Goal: Information Seeking & Learning: Learn about a topic

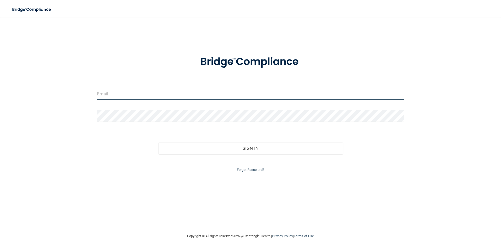
click at [199, 94] on input "email" at bounding box center [250, 94] width 307 height 12
type input "[EMAIL_ADDRESS][DOMAIN_NAME]"
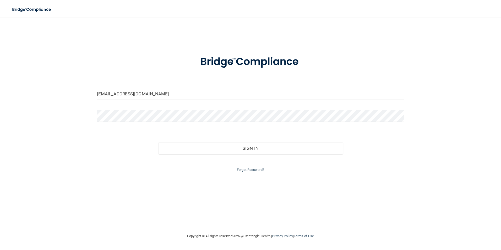
click at [189, 109] on form "[EMAIL_ADDRESS][DOMAIN_NAME] Invalid email/password. You don't have permission …" at bounding box center [250, 110] width 307 height 125
click at [158, 143] on button "Sign In" at bounding box center [250, 149] width 184 height 12
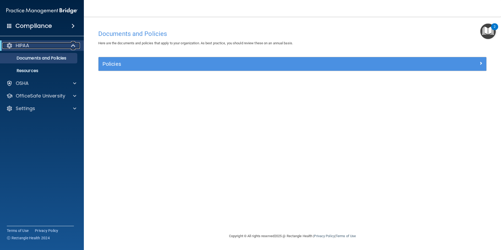
click at [53, 44] on div "HIPAA" at bounding box center [34, 45] width 65 height 6
click at [49, 54] on link "Documents and Policies" at bounding box center [36, 58] width 83 height 10
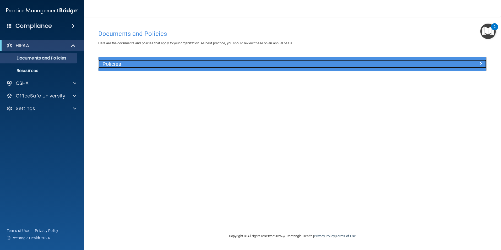
click at [484, 64] on div at bounding box center [437, 63] width 97 height 6
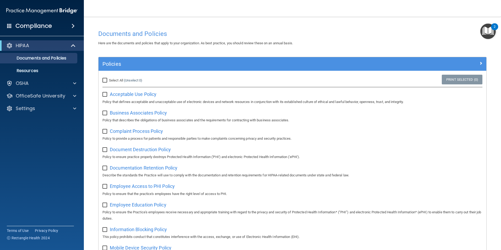
click at [106, 79] on input "Select All (Unselect 0) Unselect All" at bounding box center [105, 80] width 6 height 4
checkbox input "true"
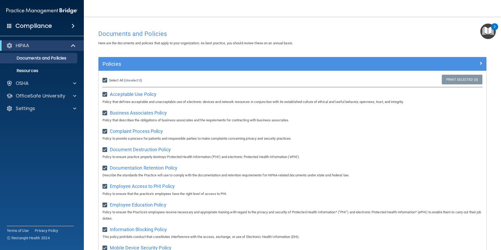
checkbox input "true"
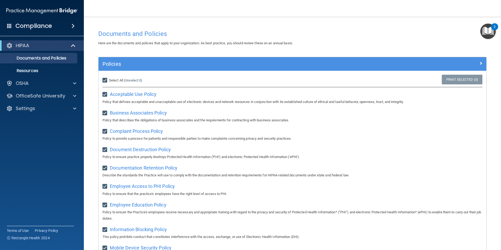
checkbox input "true"
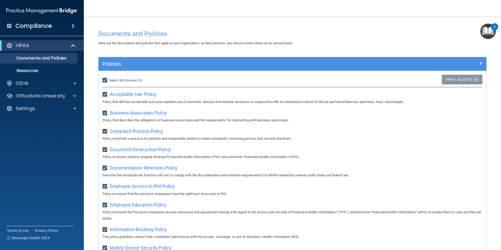
checkbox input "true"
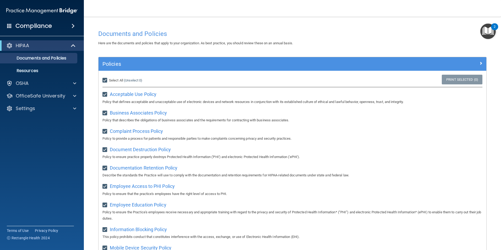
checkbox input "true"
click at [41, 25] on h4 "Compliance" at bounding box center [33, 25] width 36 height 7
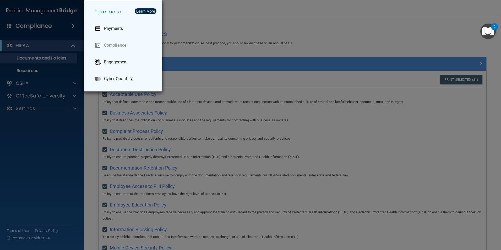
click at [47, 51] on div "Take me to: Payments Compliance Engagement Cyber Quant" at bounding box center [250, 125] width 501 height 250
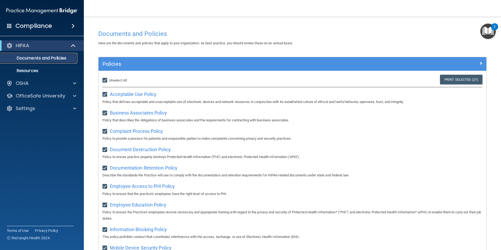
click at [30, 59] on p "Documents and Policies" at bounding box center [39, 58] width 72 height 5
click at [489, 29] on img "Open Resource Center, 2 new notifications" at bounding box center [487, 31] width 15 height 15
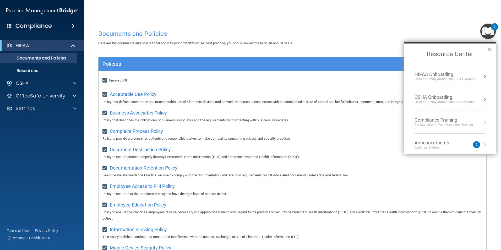
click at [452, 121] on div "Compliance Training" at bounding box center [443, 120] width 58 height 6
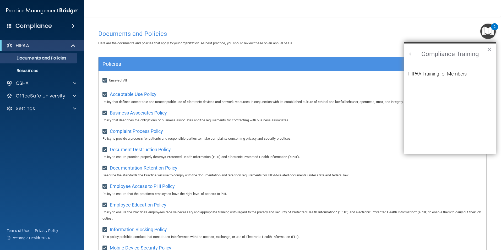
click at [458, 77] on li "HIPAA Training for Members" at bounding box center [449, 77] width 83 height 11
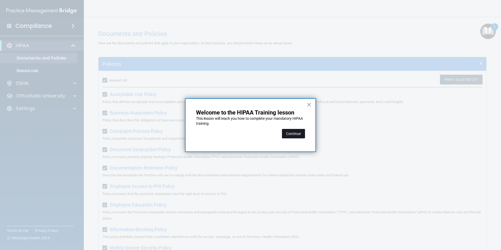
click at [288, 133] on button "Continue" at bounding box center [293, 133] width 23 height 9
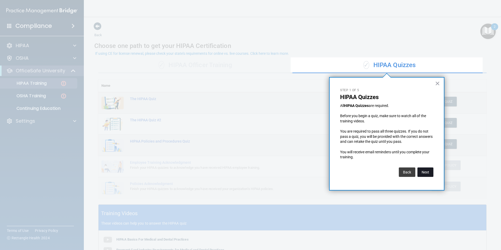
click at [423, 176] on button "Next" at bounding box center [425, 171] width 16 height 9
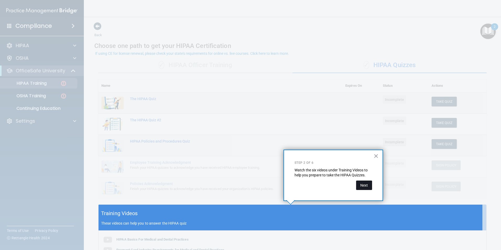
click at [371, 184] on button "Next" at bounding box center [364, 184] width 16 height 9
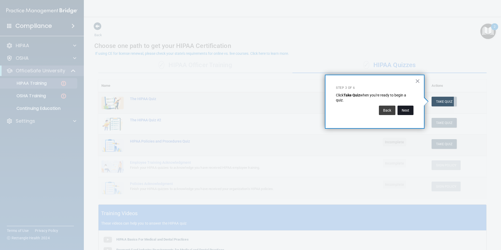
click at [412, 110] on button "Next" at bounding box center [405, 110] width 16 height 9
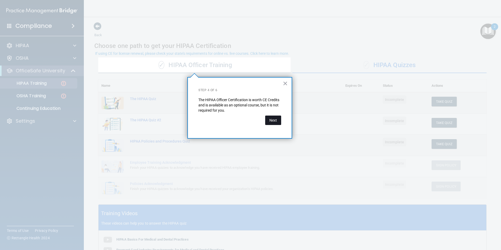
click at [271, 118] on button "Next" at bounding box center [273, 120] width 16 height 9
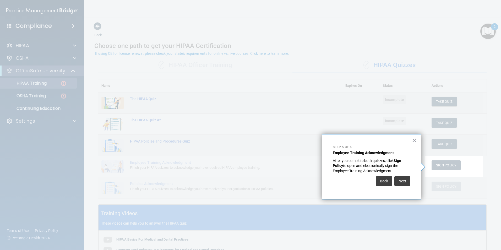
click at [399, 188] on div "Back Next" at bounding box center [372, 181] width 78 height 15
click at [401, 185] on button "Next" at bounding box center [402, 180] width 16 height 9
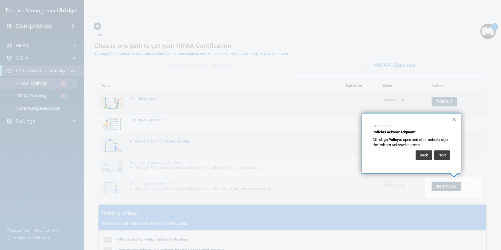
click at [456, 119] on button "×" at bounding box center [454, 119] width 5 height 8
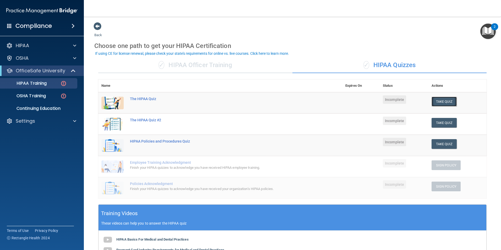
click at [442, 100] on button "Take Quiz" at bounding box center [443, 102] width 25 height 10
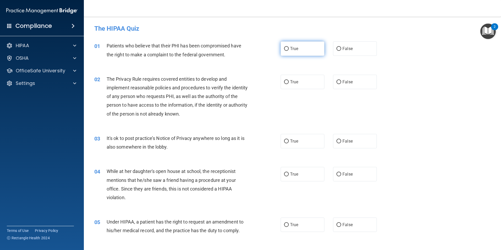
click at [286, 47] on input "True" at bounding box center [286, 49] width 5 height 4
radio input "true"
click at [286, 80] on label "True" at bounding box center [303, 82] width 44 height 14
click at [286, 80] on input "True" at bounding box center [286, 82] width 5 height 4
radio input "true"
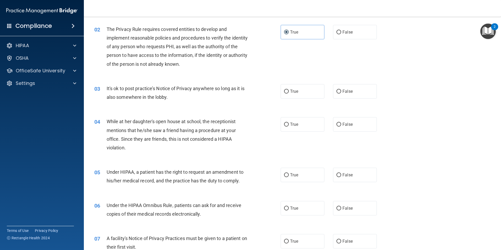
scroll to position [52, 0]
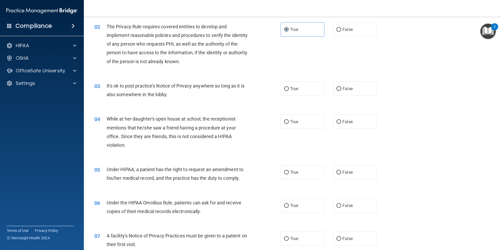
click at [485, 32] on img "Open Resource Center, 2 new notifications" at bounding box center [487, 31] width 15 height 15
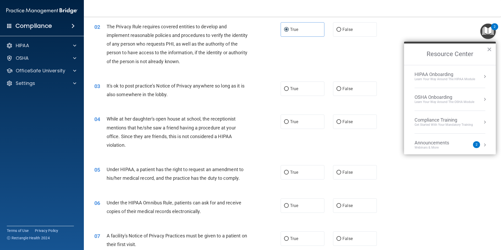
click at [439, 74] on div "HIPAA Onboarding" at bounding box center [444, 75] width 61 height 6
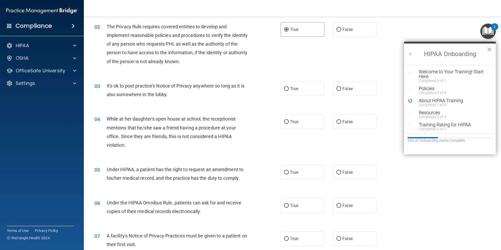
scroll to position [0, 0]
click at [430, 72] on div "Welcome to Your Training! Start Here" at bounding box center [452, 73] width 66 height 9
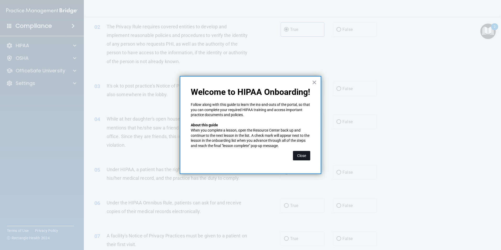
click at [306, 154] on button "Close" at bounding box center [301, 155] width 17 height 9
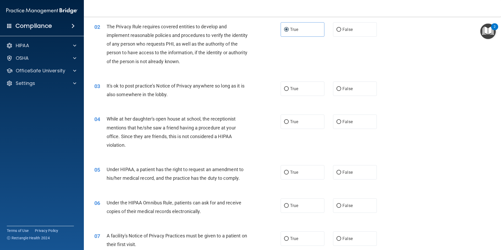
click at [481, 35] on img "Open Resource Center, 2 new notifications" at bounding box center [487, 31] width 15 height 15
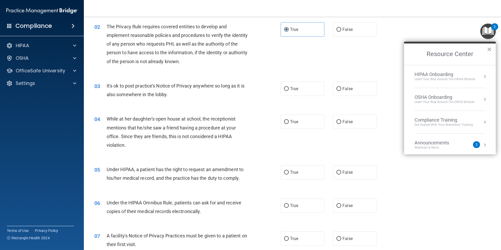
click at [436, 74] on div "HIPAA Onboarding" at bounding box center [444, 75] width 61 height 6
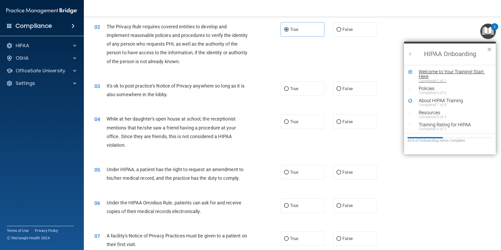
click at [436, 73] on div "Welcome to Your Training! Start Here" at bounding box center [452, 73] width 66 height 9
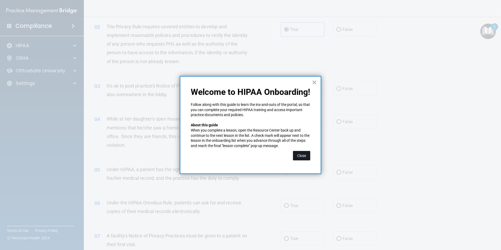
click at [299, 155] on button "Close" at bounding box center [301, 155] width 17 height 9
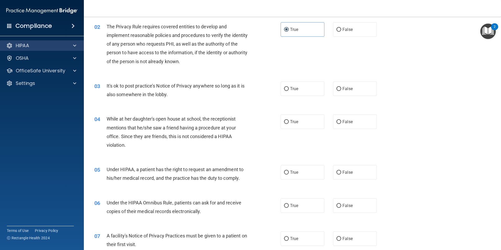
click at [34, 42] on div "HIPAA" at bounding box center [42, 45] width 84 height 10
click at [26, 43] on p "HIPAA" at bounding box center [22, 45] width 13 height 6
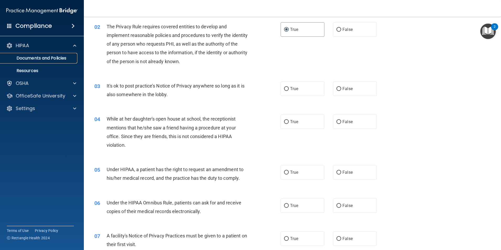
click at [27, 56] on p "Documents and Policies" at bounding box center [39, 58] width 72 height 5
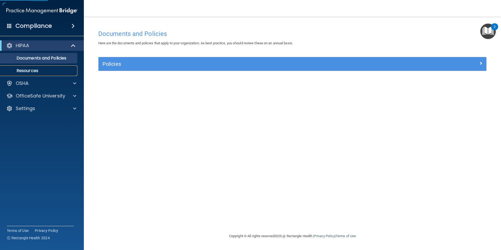
click at [26, 68] on p "Resources" at bounding box center [39, 70] width 72 height 5
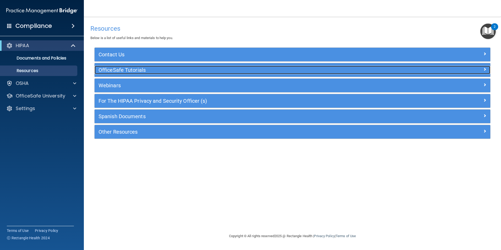
click at [106, 72] on h5 "OfficeSafe Tutorials" at bounding box center [242, 70] width 289 height 6
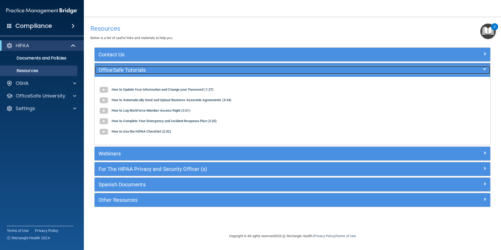
click at [106, 72] on h5 "OfficeSafe Tutorials" at bounding box center [242, 70] width 289 height 6
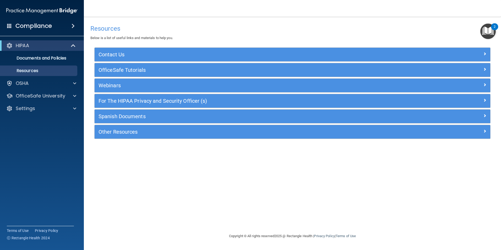
click at [486, 29] on img "Open Resource Center, 2 new notifications" at bounding box center [487, 31] width 15 height 15
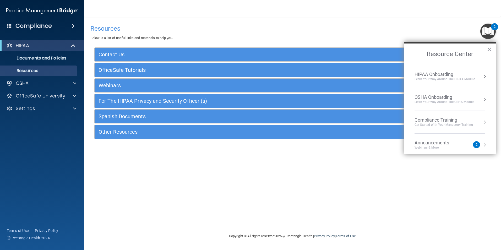
click at [447, 78] on div "Learn Your Way around the HIPAA module" at bounding box center [444, 79] width 61 height 4
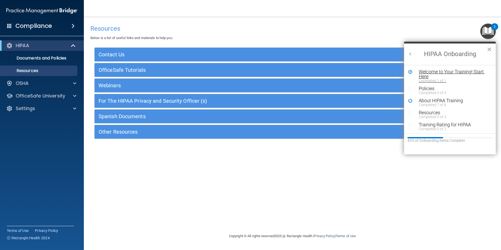
click at [435, 71] on div "Welcome to Your Training! Start Here" at bounding box center [452, 73] width 66 height 9
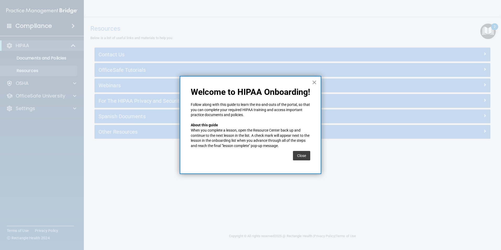
click at [314, 81] on button "×" at bounding box center [314, 82] width 5 height 8
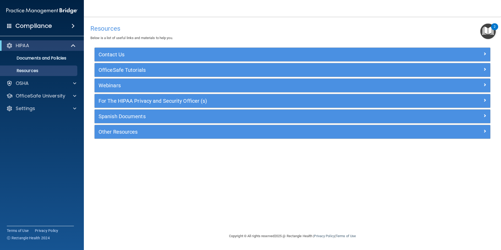
drag, startPoint x: 495, startPoint y: 25, endPoint x: 481, endPoint y: 31, distance: 15.2
click at [494, 27] on div "2" at bounding box center [495, 30] width 2 height 7
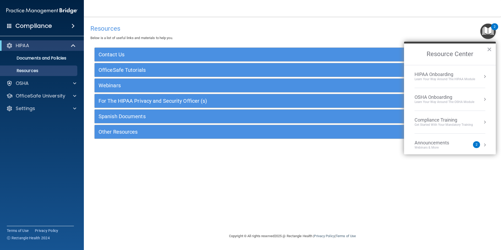
click at [436, 77] on div "Learn Your Way around the HIPAA module" at bounding box center [444, 79] width 61 height 4
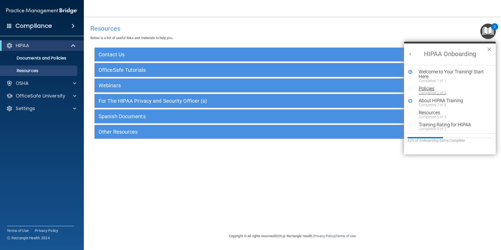
click at [420, 91] on div "Completed 0 of 5" at bounding box center [452, 93] width 66 height 4
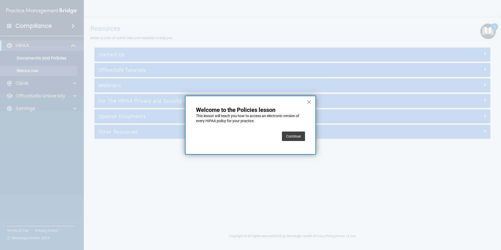
click at [309, 102] on button "×" at bounding box center [308, 102] width 5 height 8
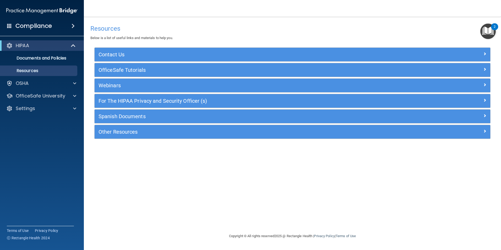
click at [485, 32] on img "Open Resource Center, 2 new notifications" at bounding box center [487, 31] width 15 height 15
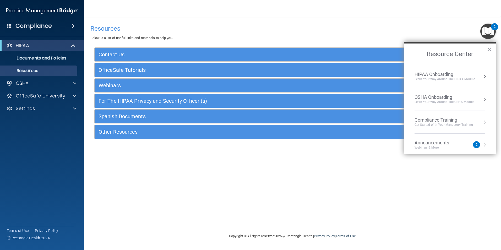
click at [452, 72] on div "HIPAA Onboarding" at bounding box center [444, 75] width 61 height 6
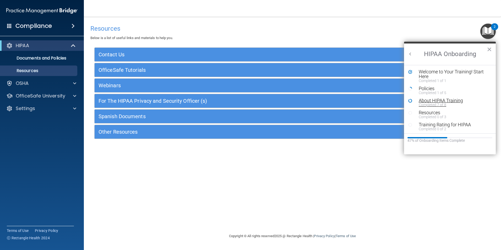
click at [440, 100] on div "About HIPAA Training" at bounding box center [452, 100] width 66 height 5
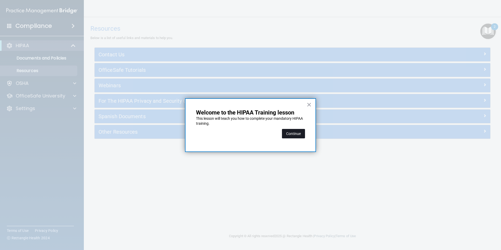
click at [298, 130] on button "Continue" at bounding box center [293, 133] width 23 height 9
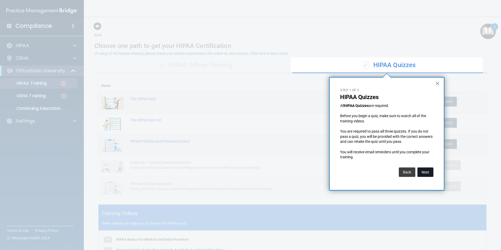
click at [424, 171] on button "Next" at bounding box center [425, 171] width 16 height 9
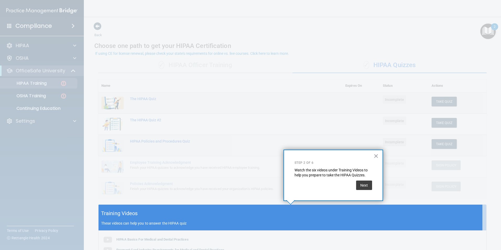
click at [332, 214] on div "Training Videos These videos can help you to answer the HIPAA quiz" at bounding box center [292, 218] width 388 height 26
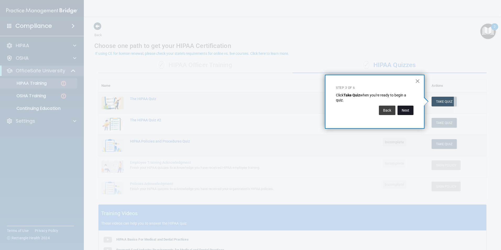
click at [407, 113] on button "Next" at bounding box center [405, 110] width 16 height 9
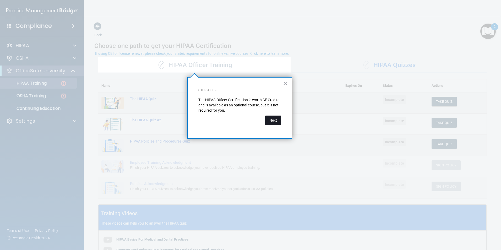
click at [269, 120] on button "Next" at bounding box center [273, 120] width 16 height 9
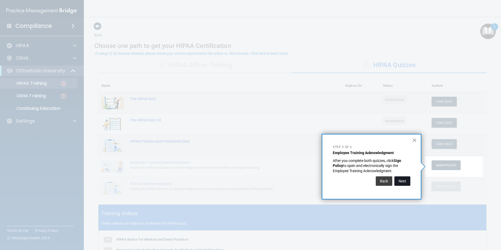
click at [400, 184] on button "Next" at bounding box center [402, 180] width 16 height 9
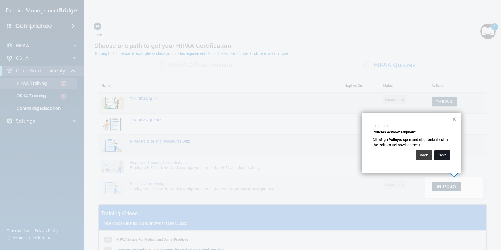
click at [446, 158] on button "Next" at bounding box center [442, 154] width 16 height 9
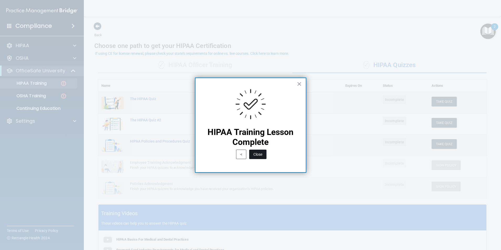
click at [256, 155] on button "Close" at bounding box center [257, 154] width 17 height 9
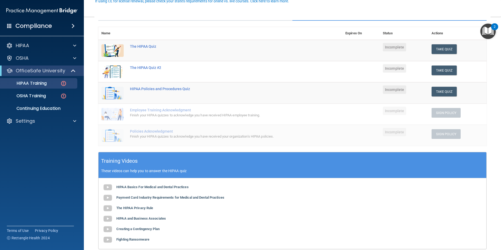
scroll to position [105, 0]
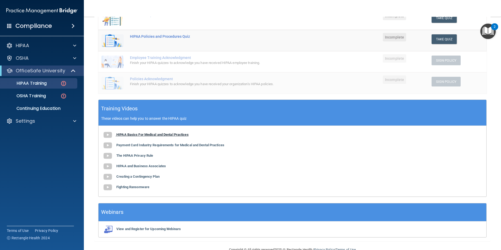
click at [161, 134] on b "HIPAA Basics For Medical and Dental Practices" at bounding box center [152, 135] width 72 height 4
click at [163, 144] on b "Payment Card Industry Requirements for Medical and Dental Practices" at bounding box center [170, 145] width 108 height 4
click at [130, 157] on b "The HIPAA Privacy Rule" at bounding box center [134, 156] width 37 height 4
click at [123, 165] on b "HIPAA and Business Associates" at bounding box center [141, 166] width 50 height 4
click at [126, 176] on b "Creating a Contingency Plan" at bounding box center [137, 176] width 43 height 4
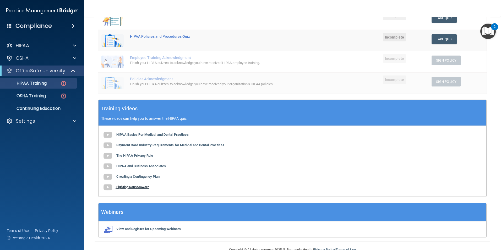
click at [147, 187] on b "Fighting Ransomware" at bounding box center [132, 187] width 33 height 4
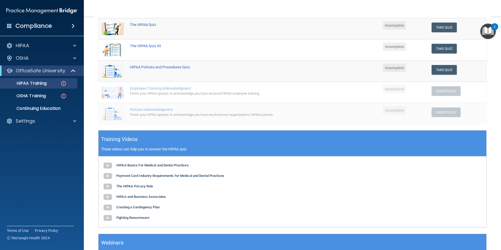
scroll to position [0, 0]
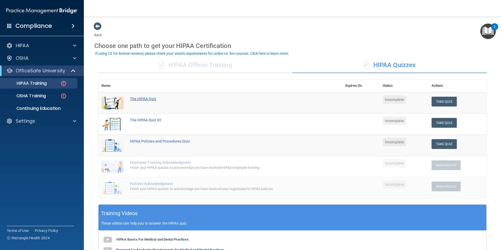
click at [146, 98] on div "The HIPAA Quiz" at bounding box center [223, 99] width 186 height 4
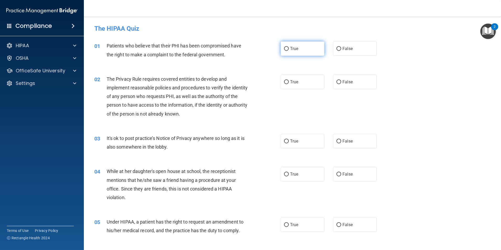
click at [284, 47] on input "True" at bounding box center [286, 49] width 5 height 4
radio input "true"
click at [281, 79] on label "True" at bounding box center [303, 82] width 44 height 14
click at [284, 80] on input "True" at bounding box center [286, 82] width 5 height 4
radio input "true"
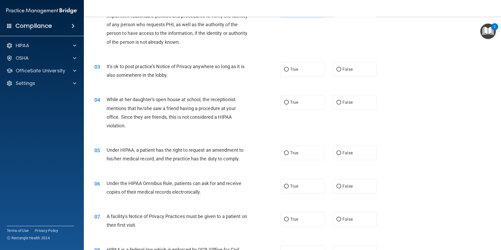
scroll to position [79, 0]
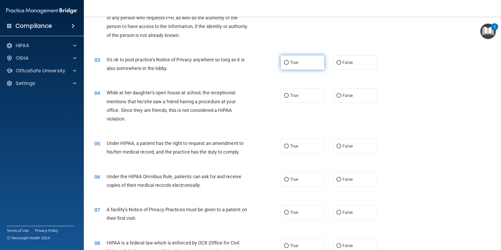
click at [285, 62] on input "True" at bounding box center [286, 63] width 5 height 4
radio input "true"
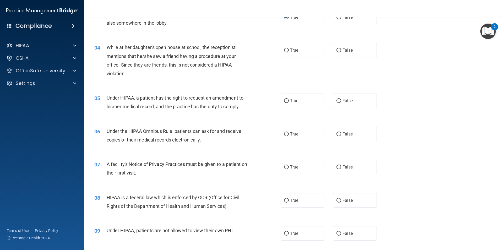
scroll to position [131, 0]
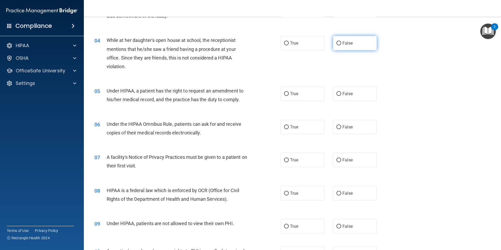
click at [338, 44] on input "False" at bounding box center [338, 43] width 5 height 4
radio input "true"
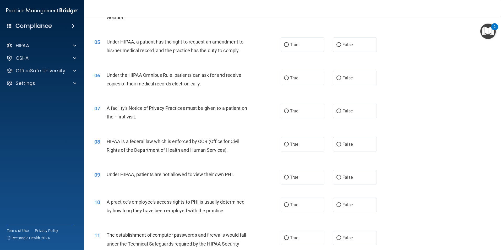
scroll to position [183, 0]
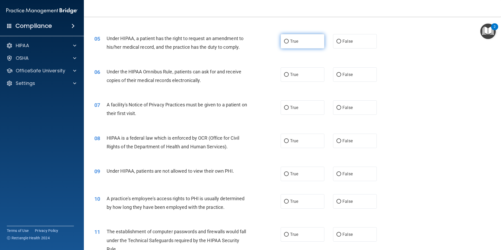
click at [284, 42] on input "True" at bounding box center [286, 42] width 5 height 4
radio input "true"
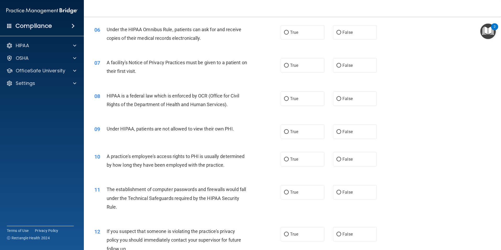
scroll to position [210, 0]
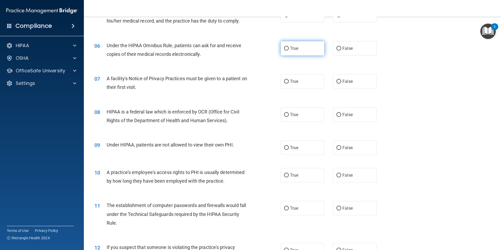
click at [285, 49] on input "True" at bounding box center [286, 49] width 5 height 4
radio input "true"
click at [284, 82] on input "True" at bounding box center [286, 82] width 5 height 4
radio input "true"
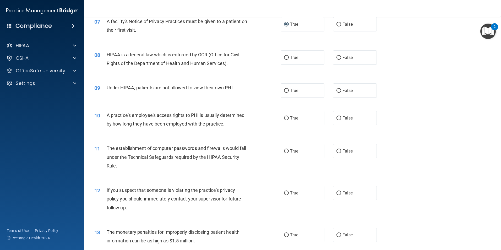
scroll to position [288, 0]
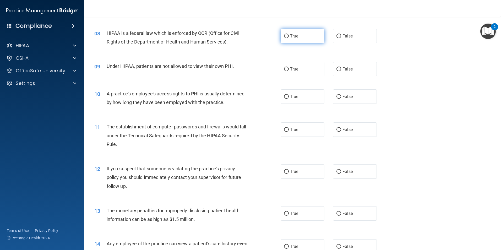
click at [284, 35] on input "True" at bounding box center [286, 36] width 5 height 4
radio input "true"
click at [337, 70] on input "False" at bounding box center [338, 69] width 5 height 4
radio input "true"
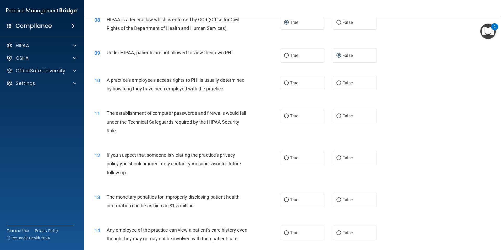
scroll to position [314, 0]
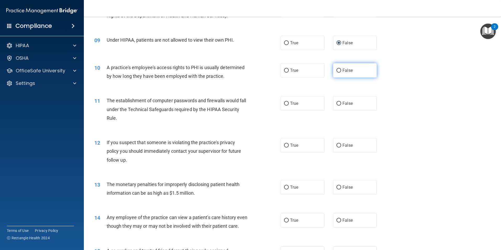
click at [336, 73] on label "False" at bounding box center [355, 70] width 44 height 14
click at [336, 73] on input "False" at bounding box center [338, 71] width 5 height 4
radio input "true"
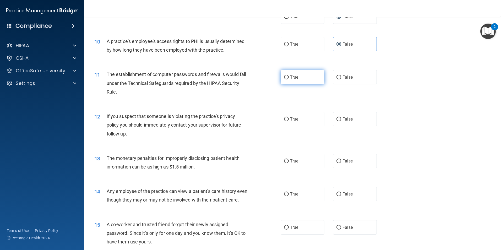
click at [285, 78] on input "True" at bounding box center [286, 77] width 5 height 4
radio input "true"
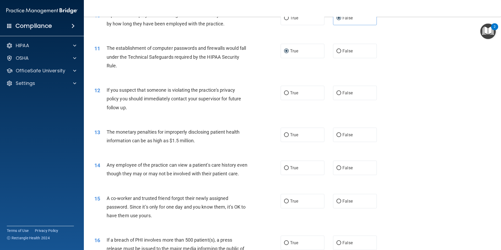
scroll to position [393, 0]
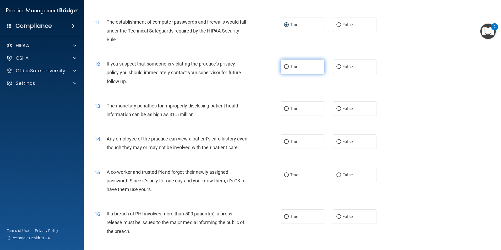
click at [287, 68] on label "True" at bounding box center [303, 66] width 44 height 14
click at [287, 68] on input "True" at bounding box center [286, 67] width 5 height 4
radio input "true"
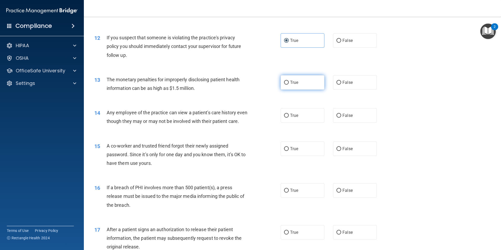
click at [284, 81] on input "True" at bounding box center [286, 83] width 5 height 4
radio input "true"
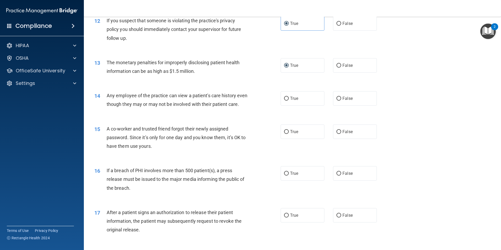
scroll to position [445, 0]
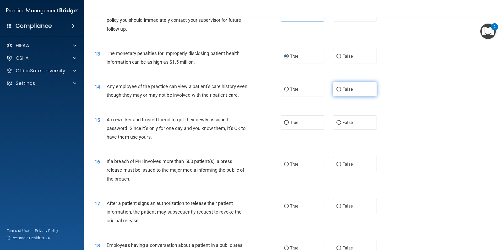
click at [338, 89] on input "False" at bounding box center [338, 89] width 5 height 4
radio input "true"
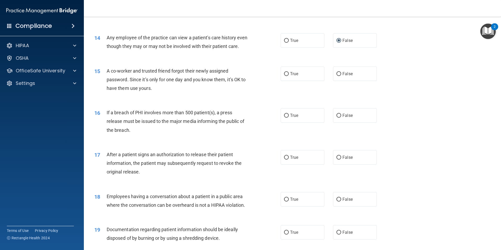
scroll to position [498, 0]
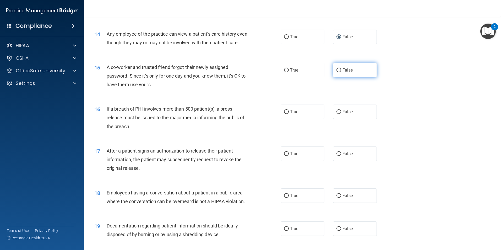
click at [336, 77] on label "False" at bounding box center [355, 70] width 44 height 14
click at [336, 72] on input "False" at bounding box center [338, 70] width 5 height 4
radio input "true"
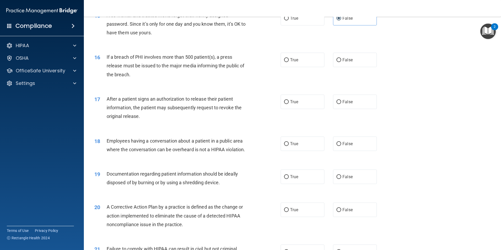
scroll to position [550, 0]
click at [286, 62] on input "True" at bounding box center [286, 60] width 5 height 4
radio input "true"
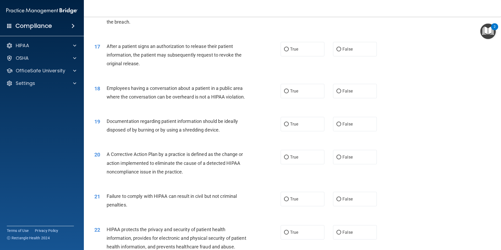
scroll to position [602, 0]
click at [286, 51] on input "True" at bounding box center [286, 49] width 5 height 4
radio input "true"
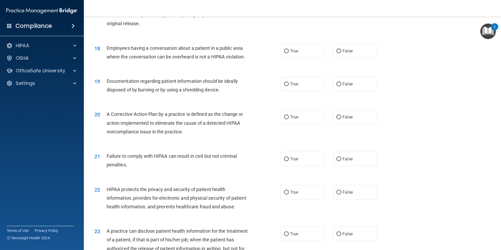
scroll to position [655, 0]
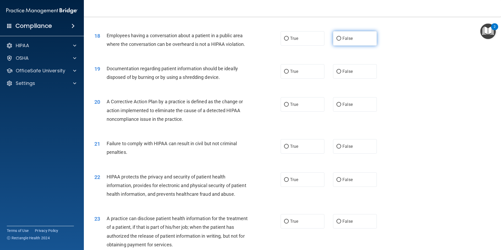
click at [336, 46] on label "False" at bounding box center [355, 38] width 44 height 14
click at [336, 41] on input "False" at bounding box center [338, 39] width 5 height 4
radio input "true"
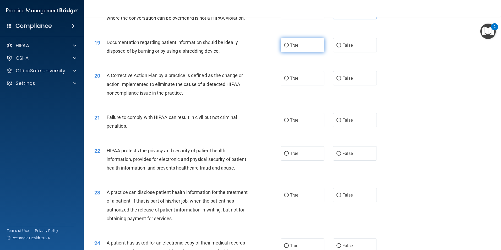
click at [286, 47] on input "True" at bounding box center [286, 45] width 5 height 4
radio input "true"
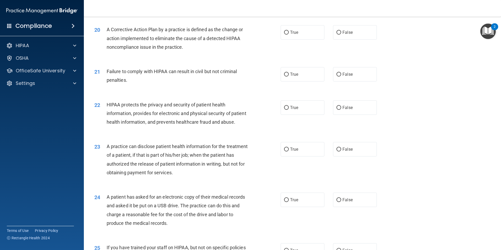
scroll to position [733, 0]
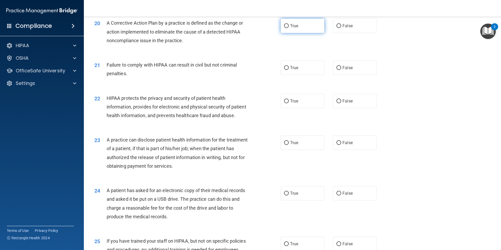
click at [287, 28] on input "True" at bounding box center [286, 26] width 5 height 4
radio input "true"
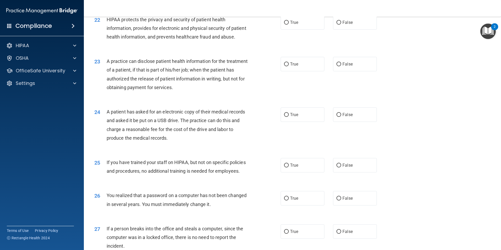
scroll to position [760, 0]
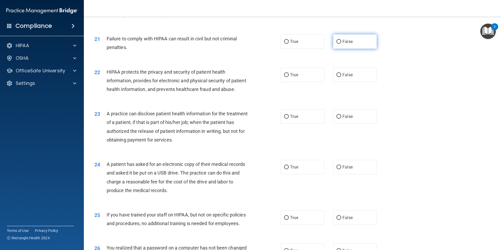
click at [337, 49] on label "False" at bounding box center [355, 41] width 44 height 14
click at [337, 44] on input "False" at bounding box center [338, 42] width 5 height 4
radio input "true"
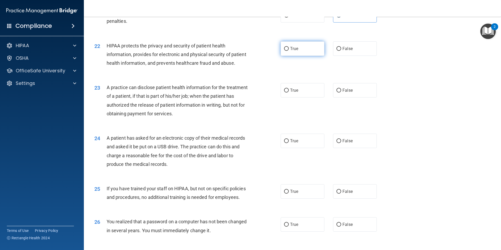
click at [286, 56] on label "True" at bounding box center [303, 48] width 44 height 14
click at [286, 51] on input "True" at bounding box center [286, 49] width 5 height 4
radio input "true"
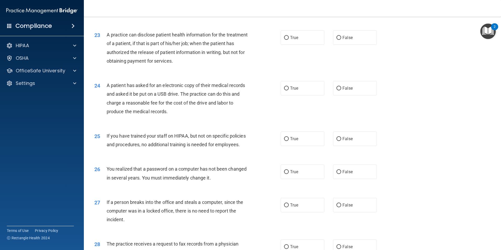
scroll to position [838, 0]
click at [286, 40] on input "True" at bounding box center [286, 38] width 5 height 4
radio input "true"
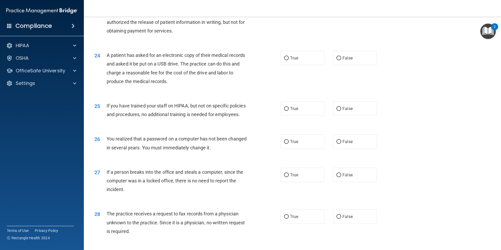
scroll to position [868, 0]
click at [290, 62] on span "True" at bounding box center [294, 59] width 8 height 5
click at [288, 61] on input "True" at bounding box center [286, 59] width 5 height 4
radio input "true"
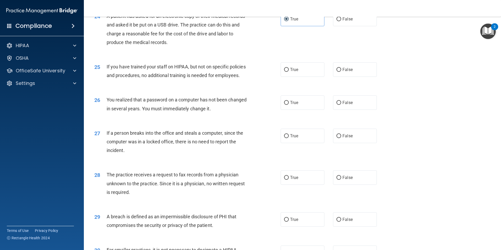
scroll to position [920, 0]
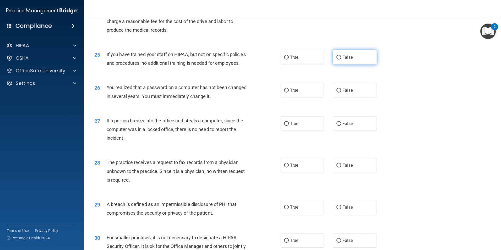
click at [338, 59] on input "False" at bounding box center [338, 58] width 5 height 4
radio input "true"
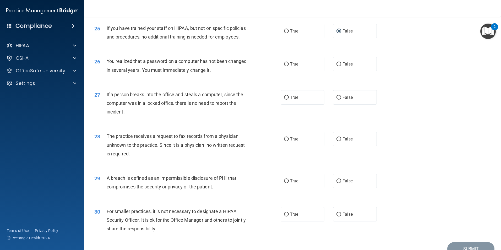
scroll to position [972, 0]
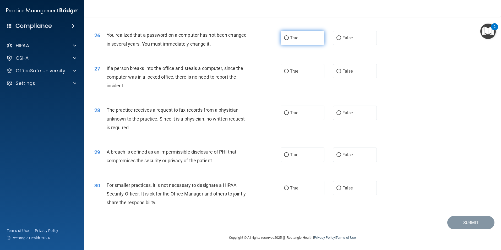
click at [290, 40] on span "True" at bounding box center [294, 37] width 8 height 5
click at [288, 40] on input "True" at bounding box center [286, 38] width 5 height 4
radio input "true"
click at [338, 69] on input "False" at bounding box center [338, 71] width 5 height 4
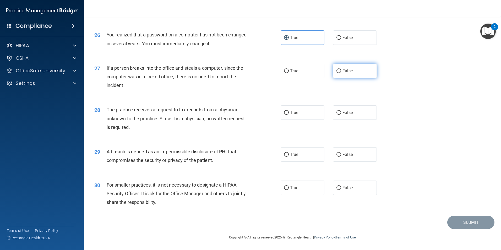
radio input "true"
click at [285, 113] on input "True" at bounding box center [286, 113] width 5 height 4
radio input "true"
click at [284, 156] on input "True" at bounding box center [286, 155] width 5 height 4
radio input "true"
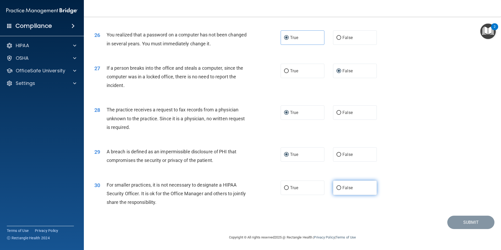
click at [339, 186] on label "False" at bounding box center [355, 187] width 44 height 14
click at [339, 186] on input "False" at bounding box center [338, 188] width 5 height 4
radio input "true"
click at [449, 223] on button "Submit" at bounding box center [470, 222] width 47 height 13
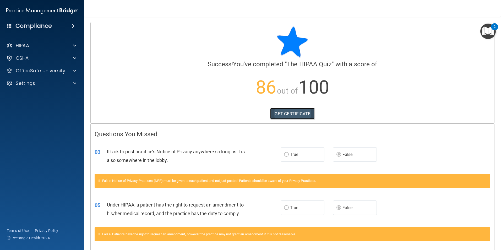
click at [304, 110] on link "GET CERTIFICATE" at bounding box center [292, 114] width 45 height 12
